Goal: Task Accomplishment & Management: Use online tool/utility

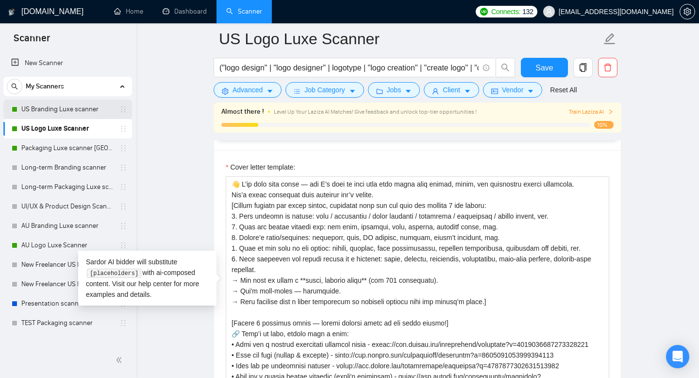
scroll to position [115, 0]
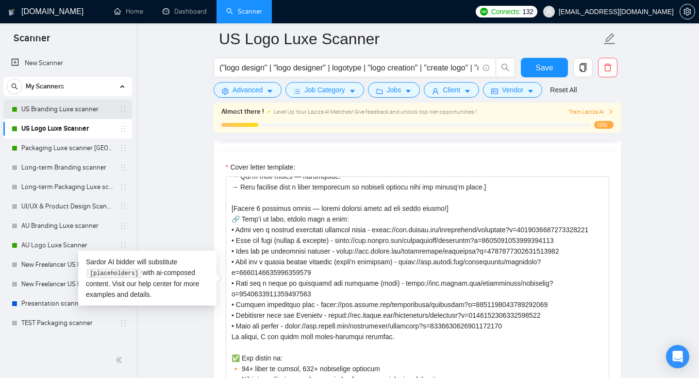
click at [83, 110] on link "US Branding Luxe scanner" at bounding box center [67, 108] width 92 height 19
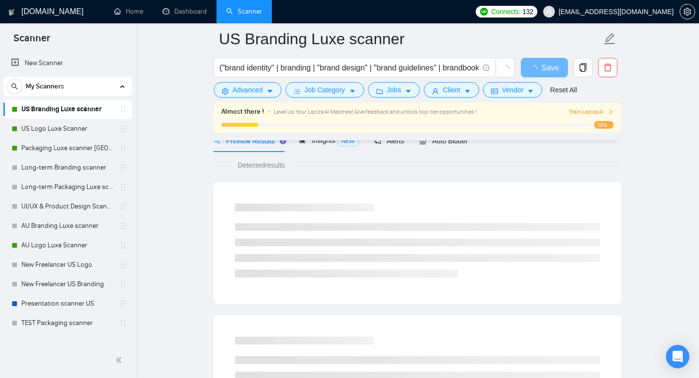
scroll to position [55, 0]
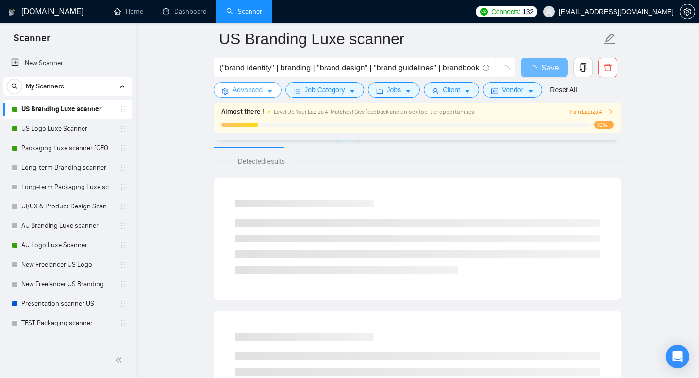
click at [262, 88] on span "Advanced" at bounding box center [247, 89] width 30 height 11
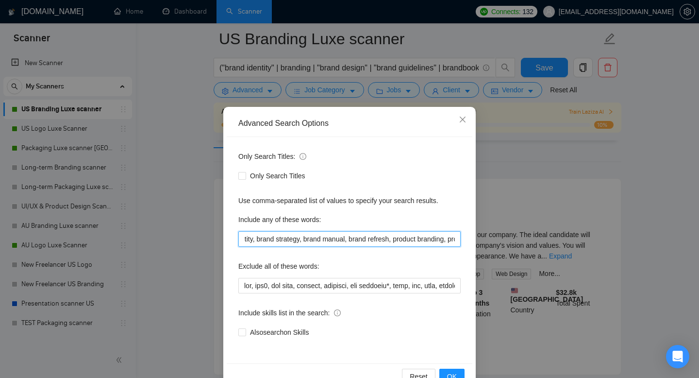
scroll to position [0, 855]
drag, startPoint x: 241, startPoint y: 239, endPoint x: 540, endPoint y: 249, distance: 298.6
click at [540, 249] on div "Advanced Search Options Only Search Titles: Only Search Titles Use comma-separa…" at bounding box center [349, 189] width 699 height 378
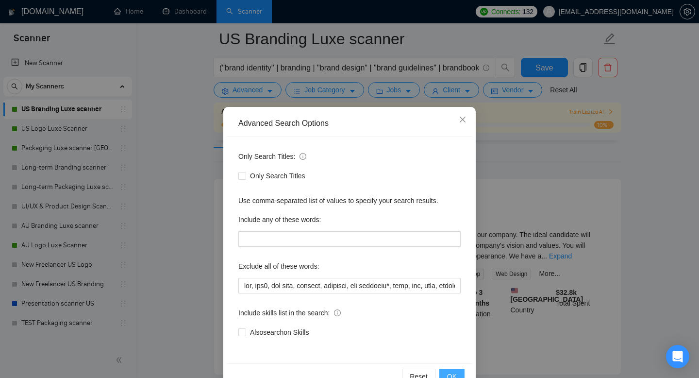
click at [452, 372] on span "OK" at bounding box center [452, 376] width 10 height 11
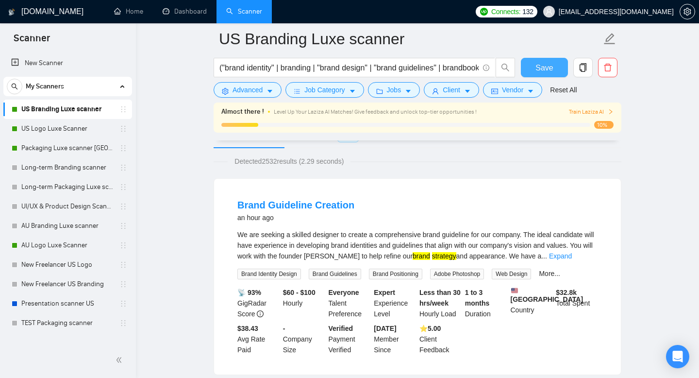
click at [555, 72] on button "Save" at bounding box center [544, 67] width 47 height 19
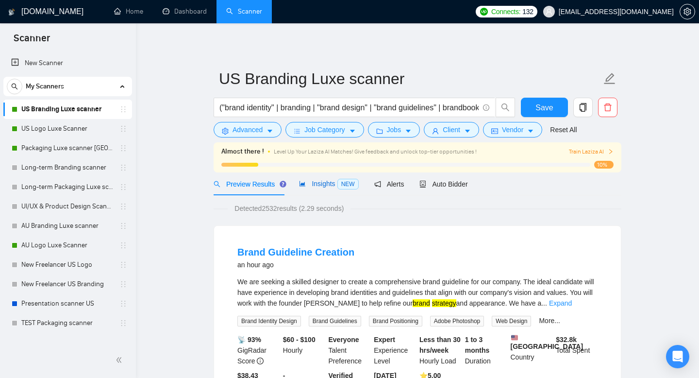
click at [329, 181] on span "Insights NEW" at bounding box center [328, 184] width 59 height 8
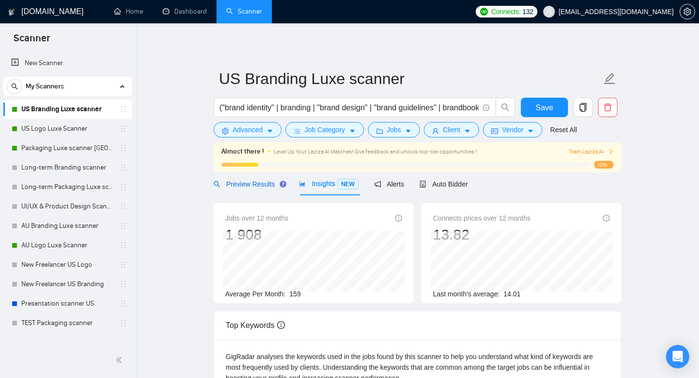
click at [256, 182] on span "Preview Results" at bounding box center [249, 184] width 70 height 8
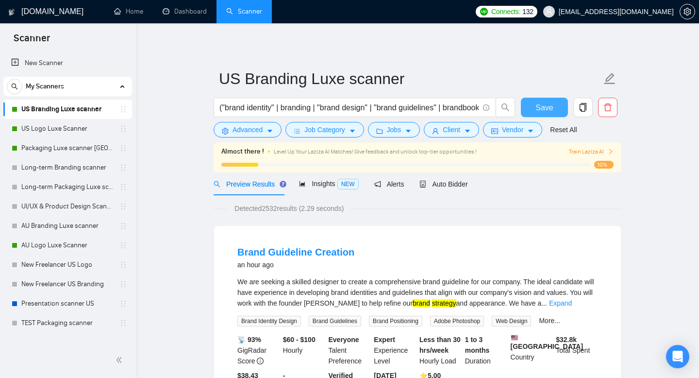
click at [543, 106] on span "Save" at bounding box center [543, 107] width 17 height 12
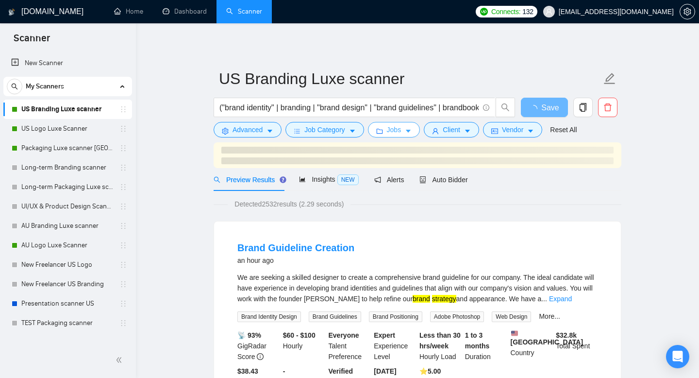
click at [392, 132] on span "Jobs" at bounding box center [394, 129] width 15 height 11
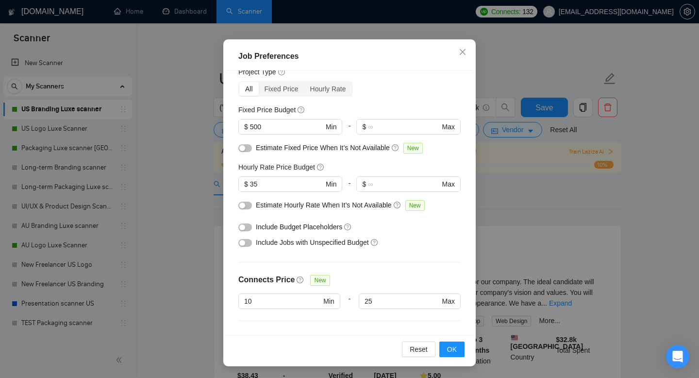
scroll to position [40, 0]
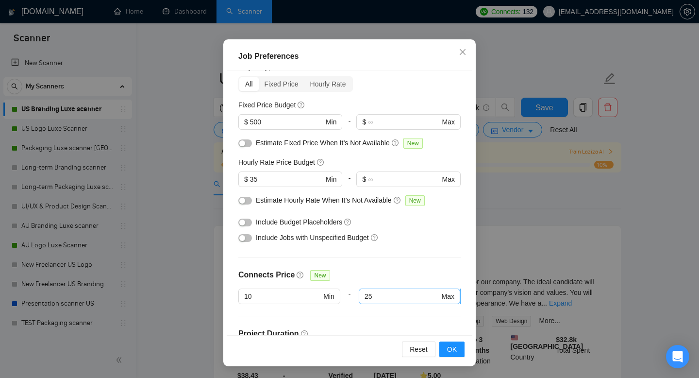
click at [383, 295] on input "25" at bounding box center [401, 296] width 75 height 11
click at [455, 356] on button "OK" at bounding box center [451, 349] width 25 height 16
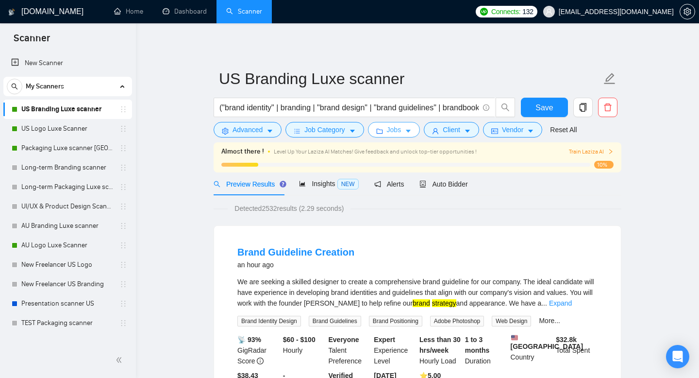
scroll to position [0, 0]
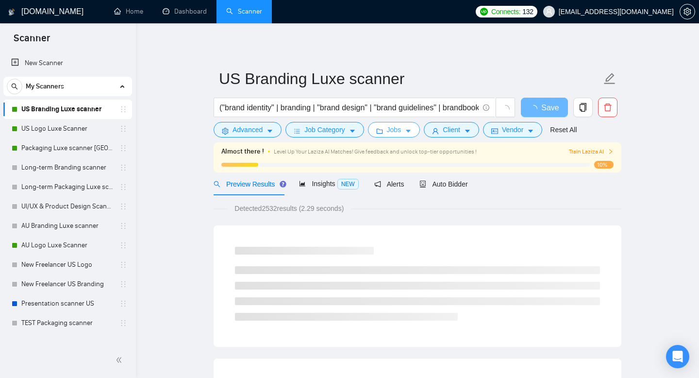
click at [401, 126] on span "Jobs" at bounding box center [394, 129] width 15 height 11
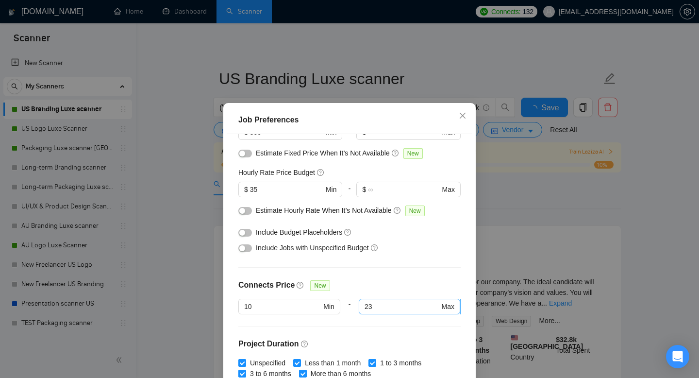
scroll to position [95, 0]
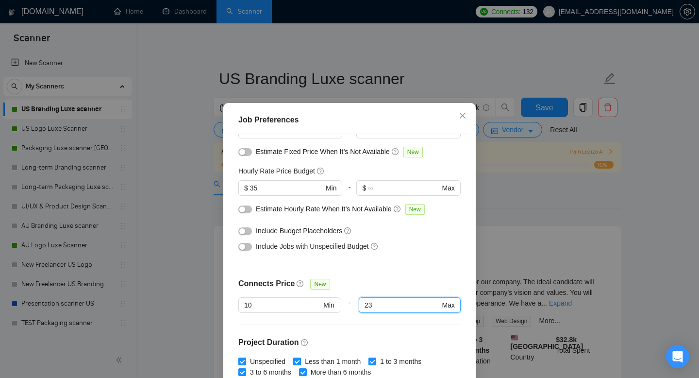
drag, startPoint x: 383, startPoint y: 309, endPoint x: 358, endPoint y: 306, distance: 24.9
click at [360, 307] on span "23 Max" at bounding box center [410, 305] width 102 height 16
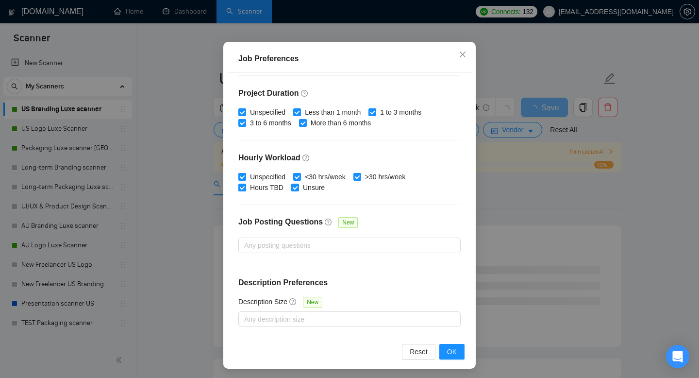
scroll to position [64, 0]
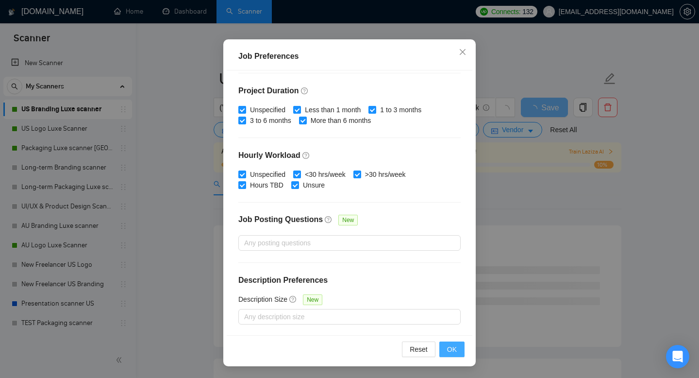
type input "25"
click at [452, 350] on span "OK" at bounding box center [452, 349] width 10 height 11
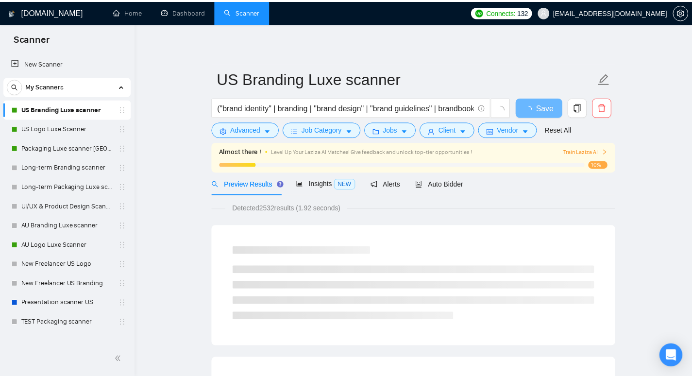
scroll to position [18, 0]
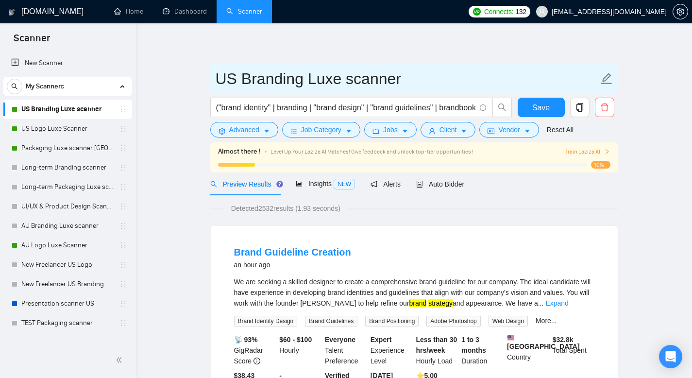
click at [402, 63] on span "US Branding Luxe scanner" at bounding box center [414, 78] width 408 height 31
